Goal: Transaction & Acquisition: Purchase product/service

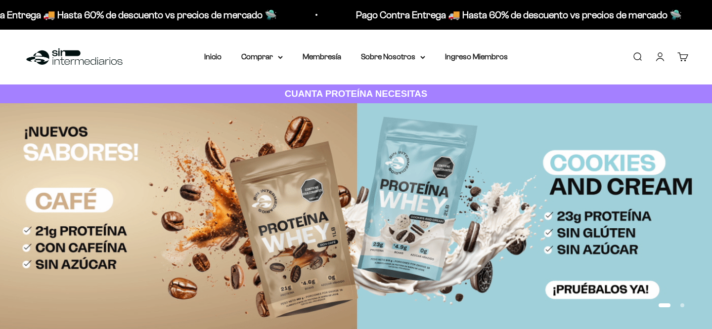
scroll to position [13, 0]
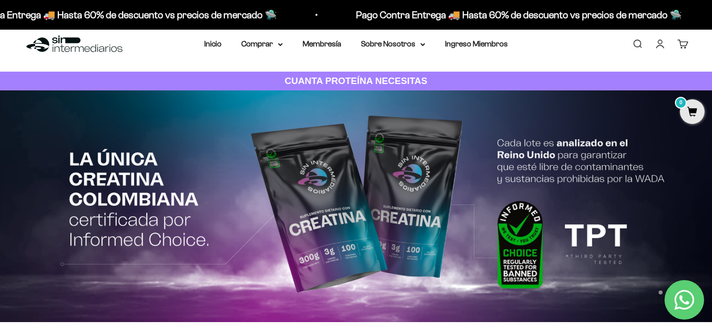
click at [662, 45] on link "Iniciar sesión" at bounding box center [660, 44] width 11 height 11
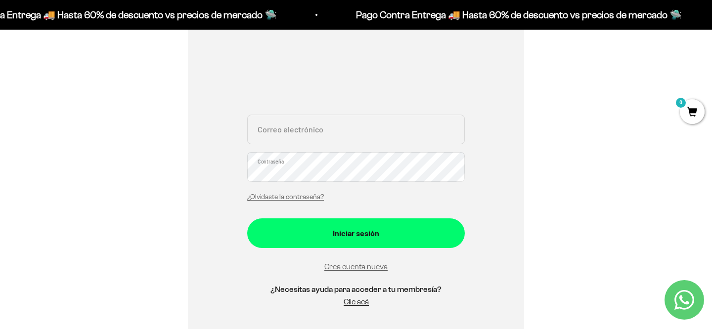
scroll to position [164, 0]
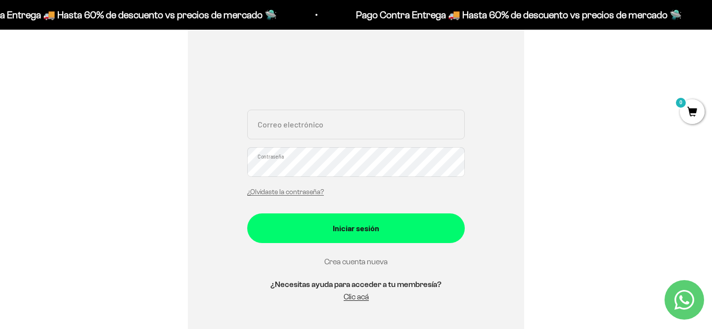
click at [335, 259] on link "Crea cuenta nueva" at bounding box center [356, 262] width 63 height 8
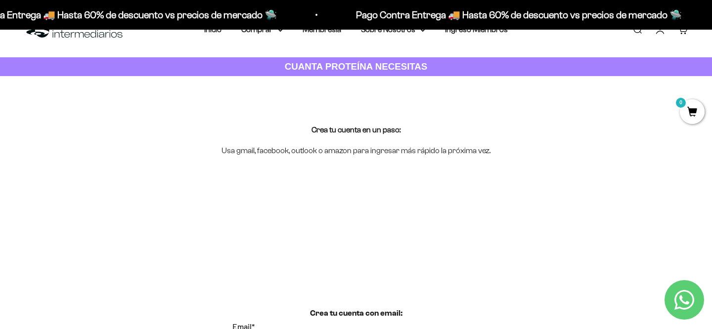
scroll to position [29, 0]
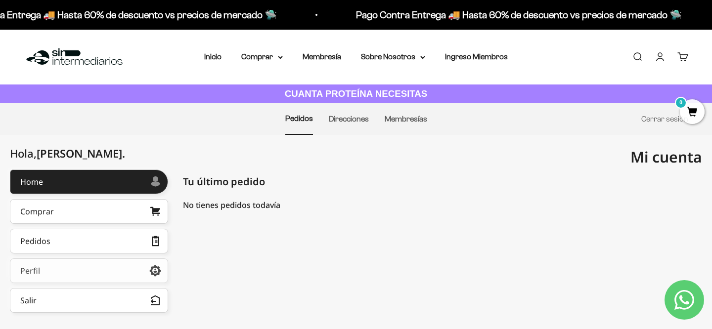
click at [134, 271] on link "Perfil" at bounding box center [89, 271] width 158 height 25
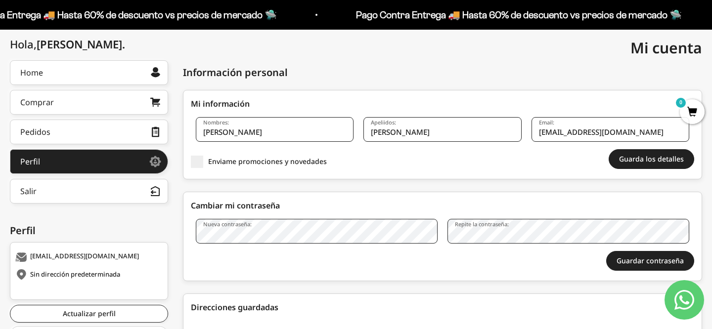
scroll to position [110, 0]
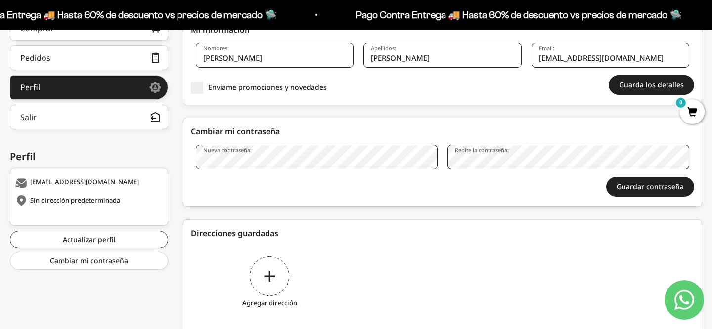
click at [259, 272] on div "Agregar dirección" at bounding box center [270, 284] width 158 height 74
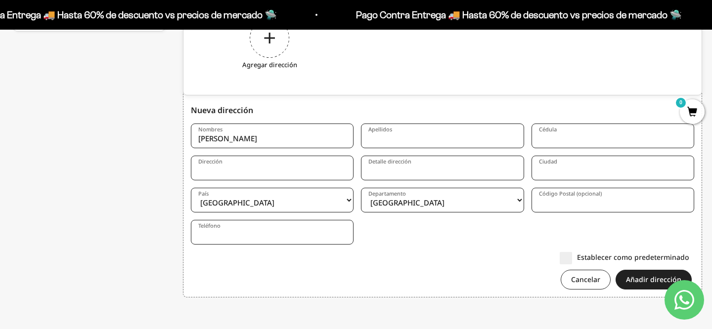
type input "FELIPE"
type input "GALVIS"
type input "1053785062"
type input "CALLE 42 32A-46"
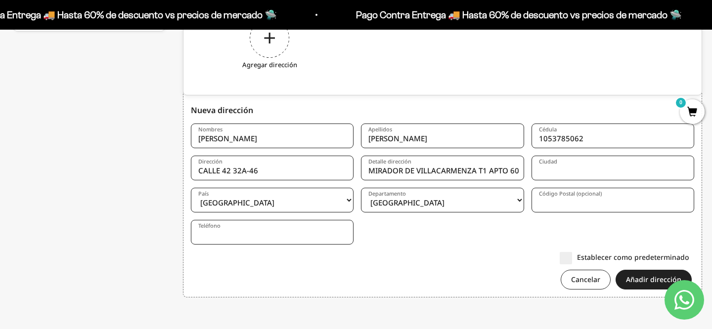
type input "MIRADOR DE VILLACARMENZA T1 APTO 604"
type input "MANIZALES"
select select "Caldas"
type input "3103829920"
click at [423, 272] on div "Cancelar Añadir dirección" at bounding box center [443, 280] width 504 height 20
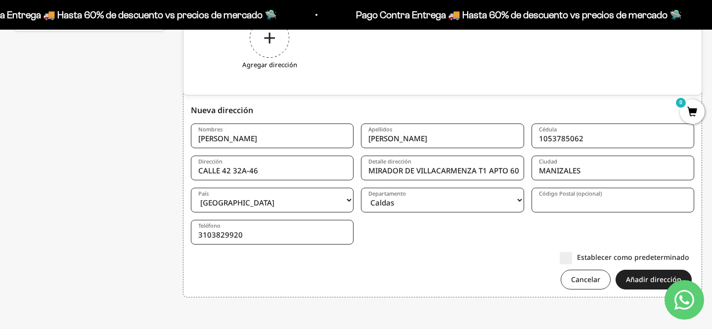
click at [570, 257] on label "Establecer como predeterminado" at bounding box center [625, 257] width 130 height 10
click at [690, 257] on input "Establecer como predeterminado" at bounding box center [690, 257] width 0 height 0
click at [653, 277] on button "Añadir dirección" at bounding box center [654, 280] width 76 height 20
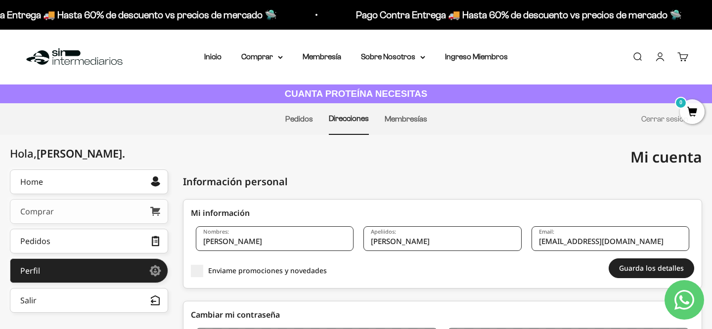
click at [75, 213] on link "Comprar" at bounding box center [89, 211] width 158 height 25
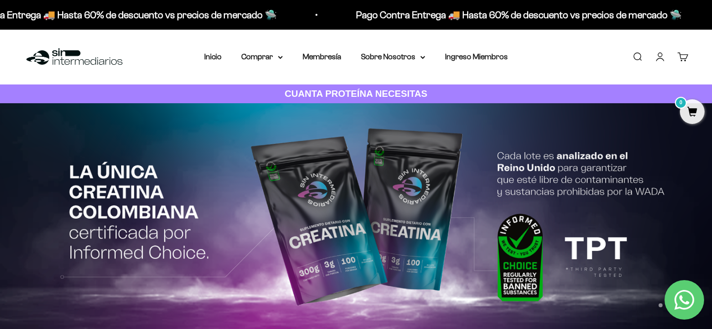
click at [662, 57] on link "Cuenta" at bounding box center [660, 56] width 11 height 11
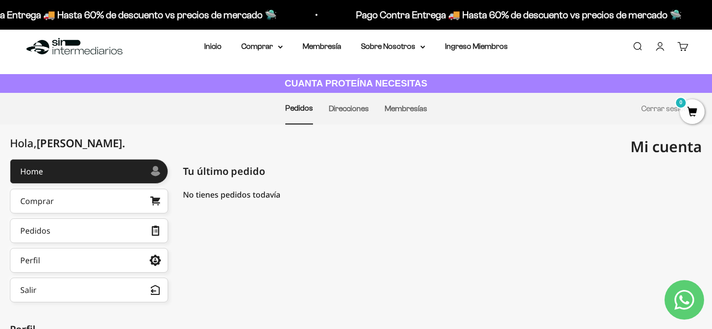
scroll to position [21, 0]
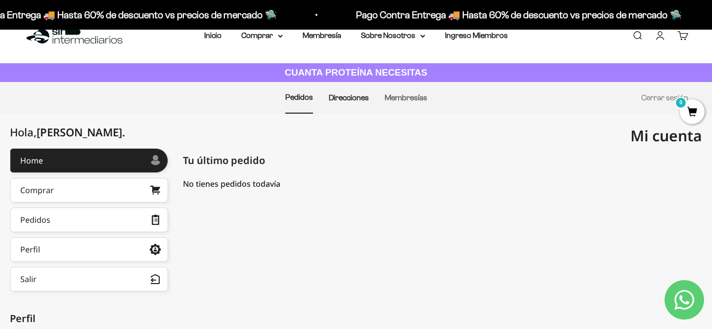
click at [341, 99] on link "Direcciones" at bounding box center [349, 97] width 40 height 8
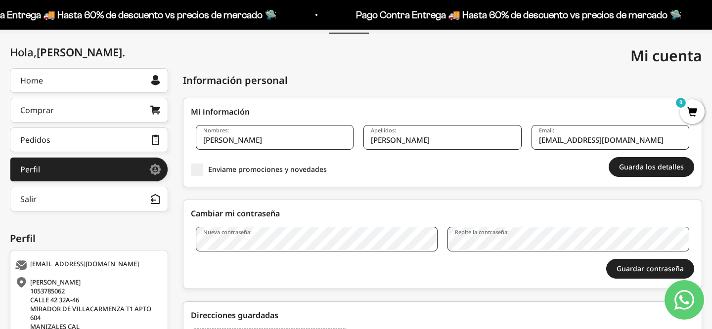
scroll to position [94, 0]
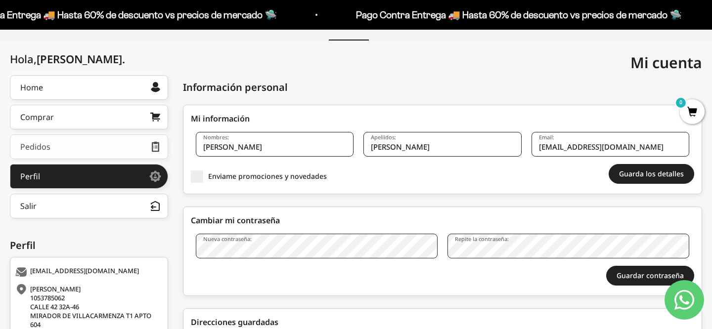
click at [101, 142] on link "Pedidos" at bounding box center [89, 147] width 158 height 25
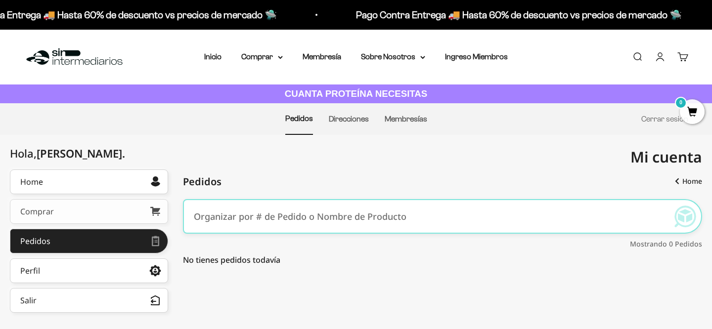
click at [104, 213] on link "Comprar" at bounding box center [89, 211] width 158 height 25
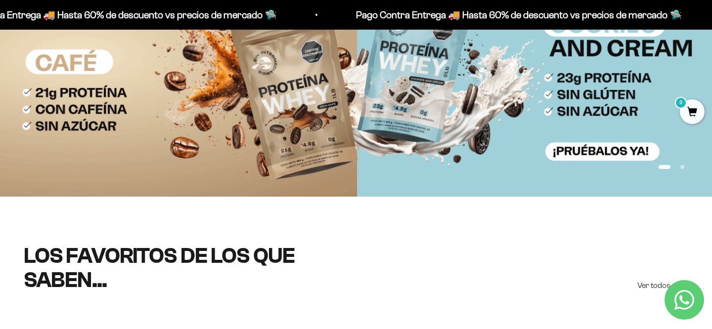
scroll to position [140, 0]
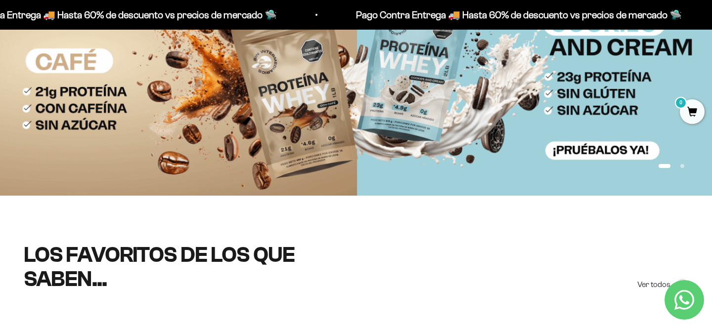
click at [693, 121] on span "0" at bounding box center [692, 111] width 25 height 25
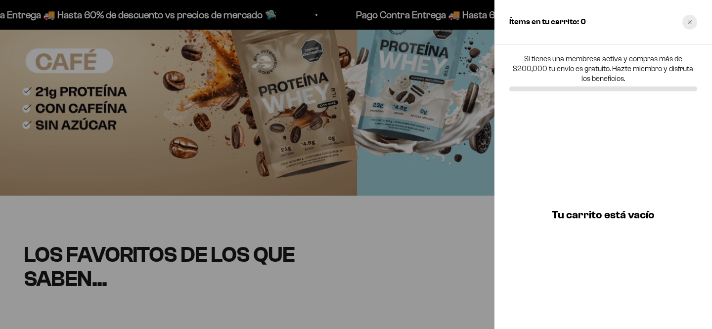
click at [691, 17] on div "Close cart" at bounding box center [690, 22] width 15 height 15
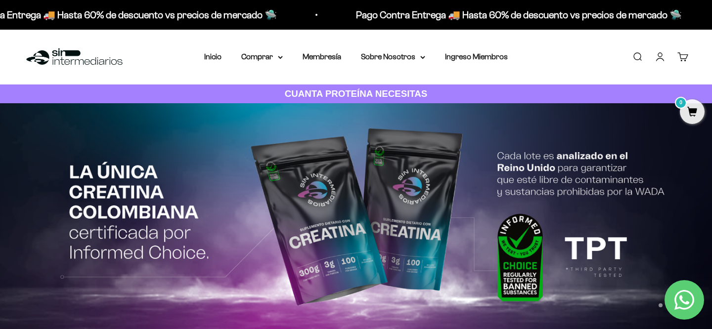
scroll to position [0, 0]
click at [253, 59] on summary "Comprar" at bounding box center [262, 56] width 42 height 13
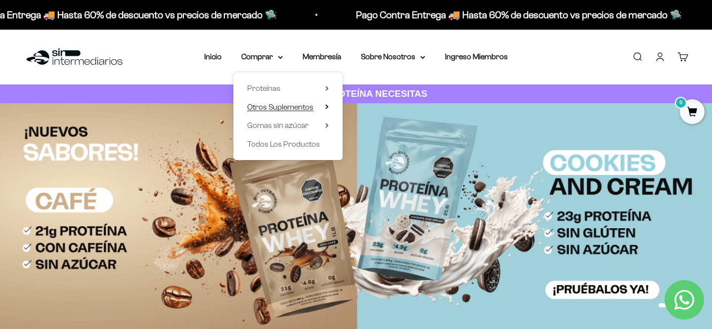
click at [273, 106] on span "Otros Suplementos" at bounding box center [280, 107] width 66 height 8
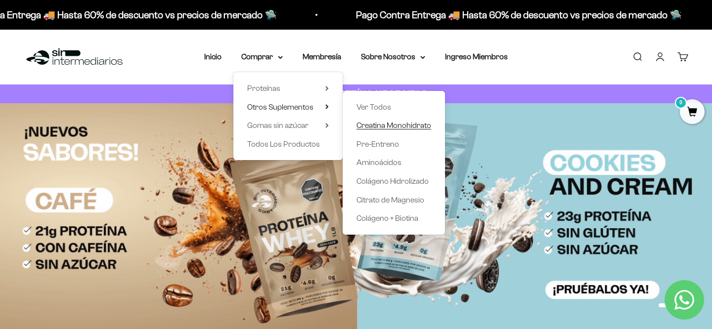
click at [373, 127] on span "Creatina Monohidrato" at bounding box center [394, 125] width 75 height 8
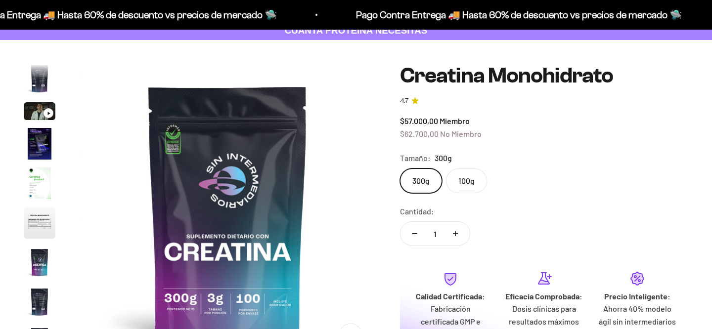
scroll to position [66, 0]
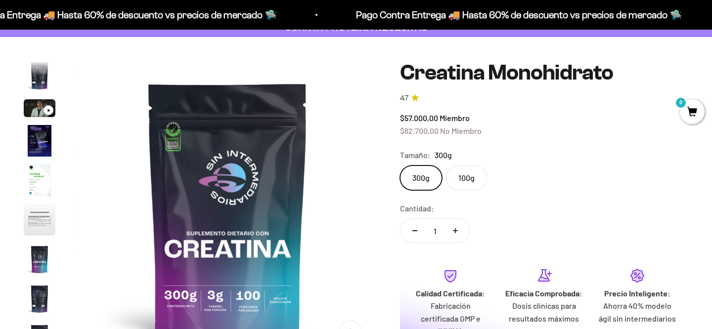
click at [459, 231] on button "Aumentar cantidad" at bounding box center [455, 231] width 29 height 24
type input "2"
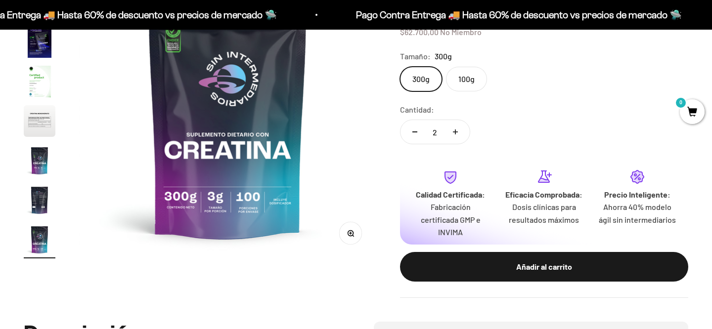
scroll to position [166, 0]
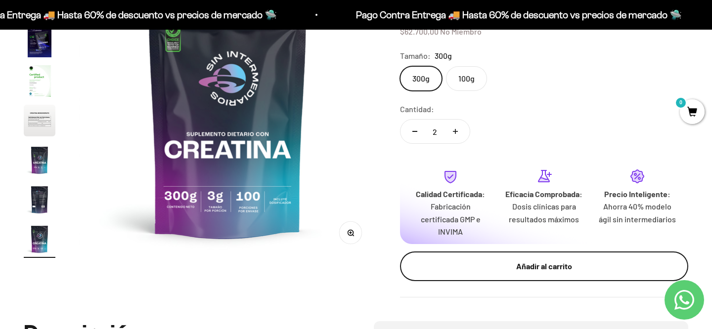
click at [505, 260] on div "Añadir al carrito" at bounding box center [544, 266] width 249 height 13
